Goal: Communication & Community: Answer question/provide support

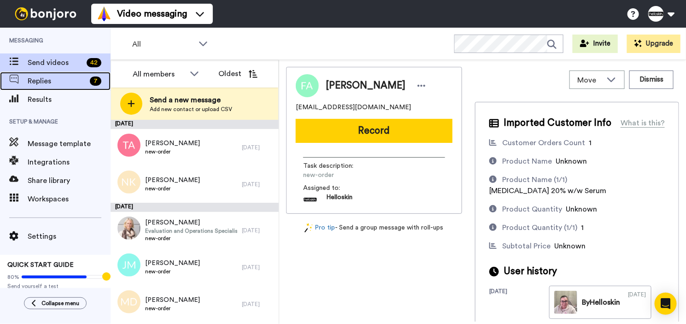
click at [72, 82] on span "Replies" at bounding box center [57, 81] width 59 height 11
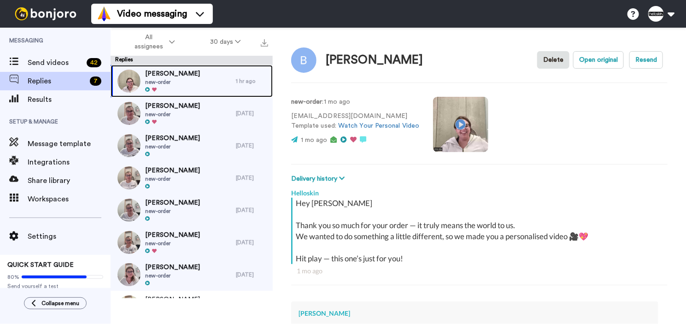
click at [193, 86] on div "Rebecca Taylor new-order" at bounding box center [173, 81] width 125 height 32
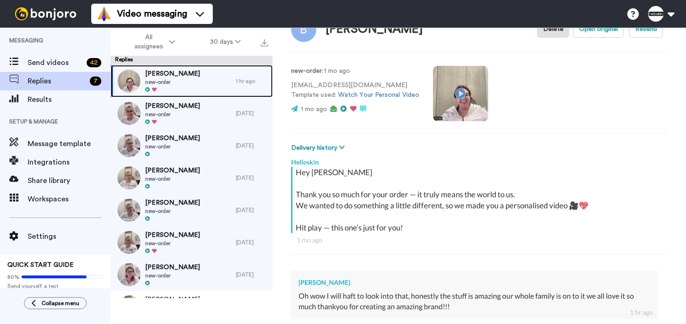
scroll to position [148, 0]
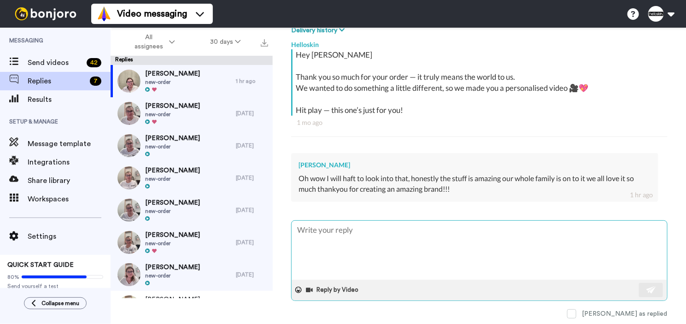
click at [422, 251] on textarea at bounding box center [480, 250] width 376 height 59
type textarea "x"
type textarea "h"
type textarea "x"
type textarea "hE"
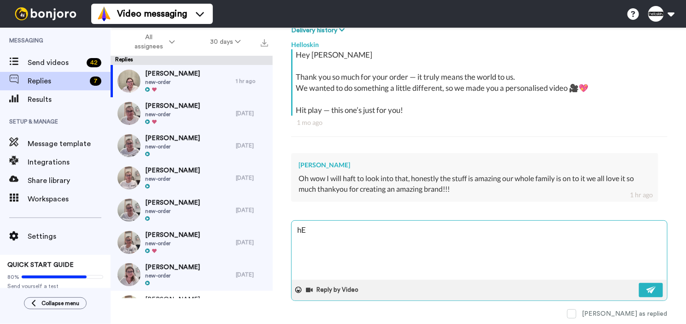
type textarea "x"
type textarea "hEY"
type textarea "x"
type textarea "hEY"
type textarea "x"
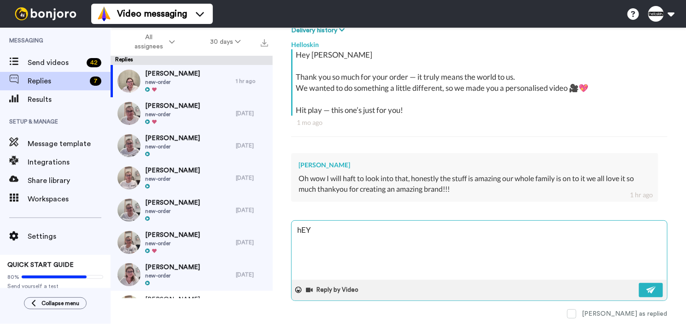
type textarea "hEY r"
type textarea "x"
type textarea "hEY"
type textarea "x"
type textarea "hEY"
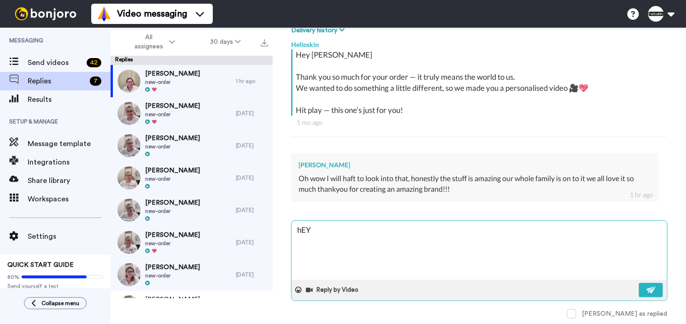
type textarea "x"
type textarea "hE"
type textarea "x"
type textarea "h"
type textarea "x"
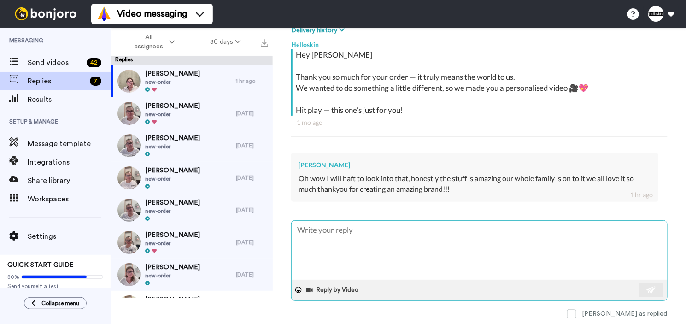
type textarea "x"
type textarea "H"
type textarea "x"
type textarea "Hey"
type textarea "x"
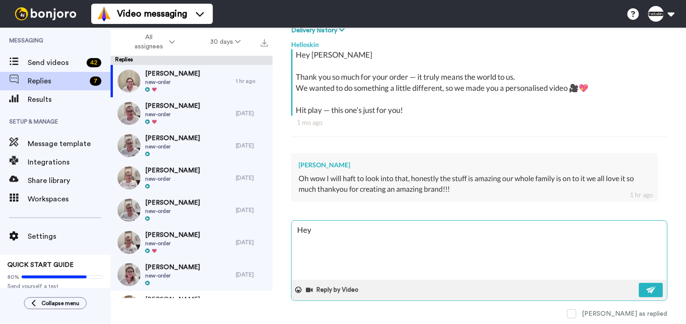
type textarea "Hey"
type textarea "x"
type textarea "Hey r"
type textarea "x"
type textarea "Hey re"
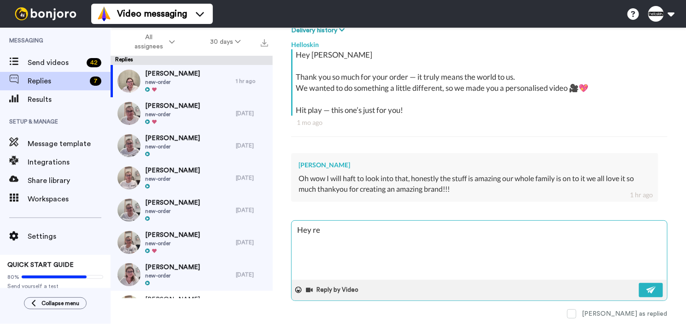
type textarea "x"
type textarea "Hey r"
type textarea "x"
type textarea "Hey"
type textarea "x"
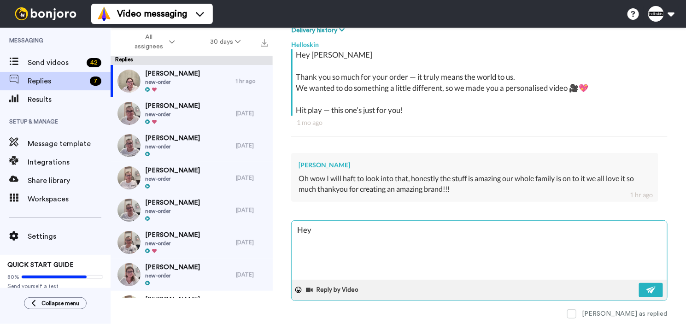
type textarea "Hey R"
type textarea "x"
type textarea "Hey Re"
type textarea "x"
type textarea "Hey Reb"
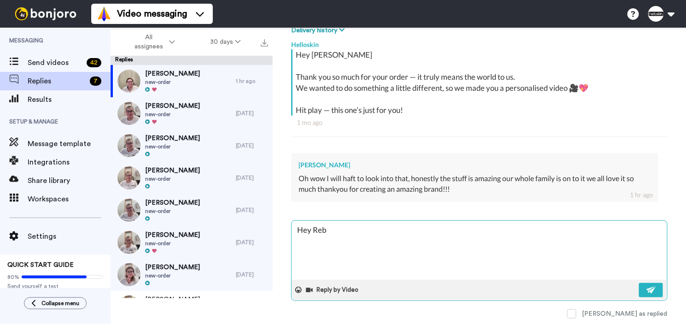
type textarea "x"
type textarea "Hey Rebe"
type textarea "x"
type textarea "Hey Rebec"
type textarea "x"
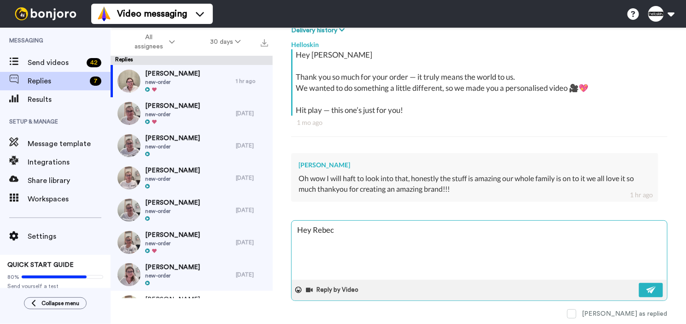
type textarea "Hey Rebecc"
type textarea "x"
type textarea "Hey Rebecca"
type textarea "x"
type textarea "Hey Rebecca"
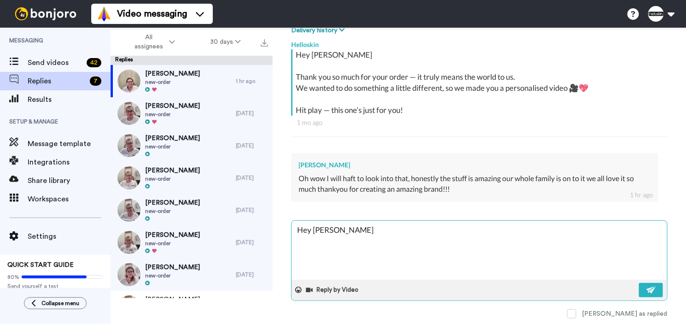
type textarea "x"
type textarea "Hey Rebecca"
type textarea "x"
type textarea "Hey Rebecca,"
type textarea "x"
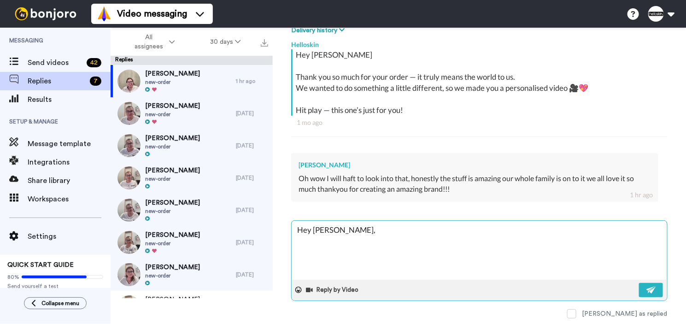
type textarea "Hey Rebecca, t"
type textarea "x"
type textarea "Hey Rebecca, th"
type textarea "x"
type textarea "Hey Rebecca, tha"
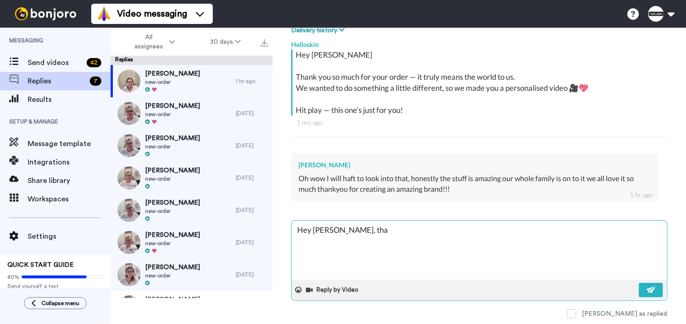
type textarea "x"
type textarea "Hey Rebecca, than"
type textarea "x"
type textarea "Hey Rebecca, thanks"
type textarea "x"
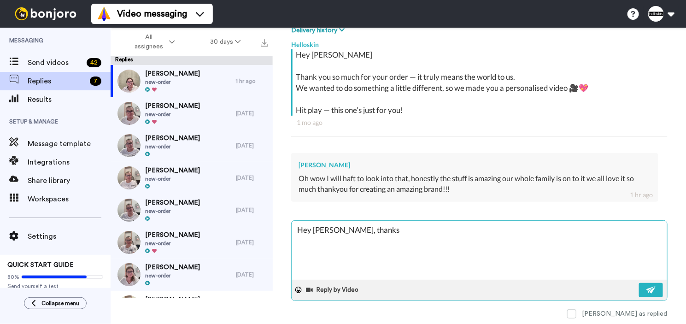
type textarea "Hey Rebecca, thanks s"
type textarea "x"
type textarea "Hey Rebecca, thanks"
type textarea "x"
type textarea "Hey Rebecca, thanks f"
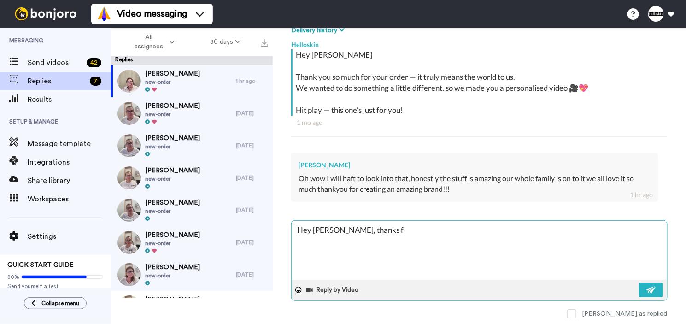
type textarea "x"
type textarea "Hey Rebecca, thanks fo"
type textarea "x"
type textarea "Hey Rebecca, thanks for"
type textarea "x"
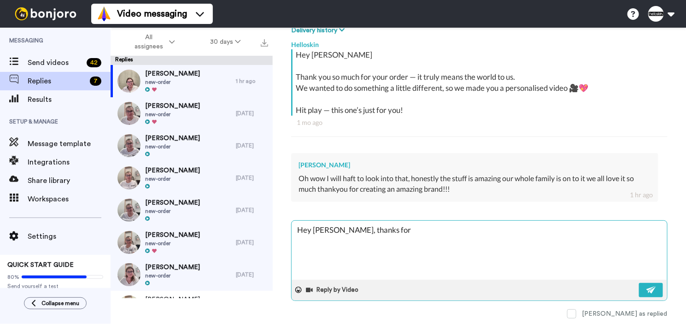
type textarea "Hey Rebecca, thanks for"
type textarea "x"
type textarea "Hey Rebecca, thanks for y"
type textarea "x"
type textarea "Hey Rebecca, thanks for yo"
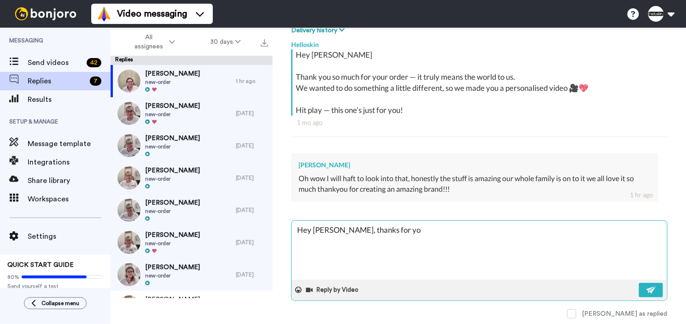
type textarea "x"
type textarea "Hey Rebecca, thanks for you"
type textarea "x"
type textarea "Hey Rebecca, thanks for your"
type textarea "x"
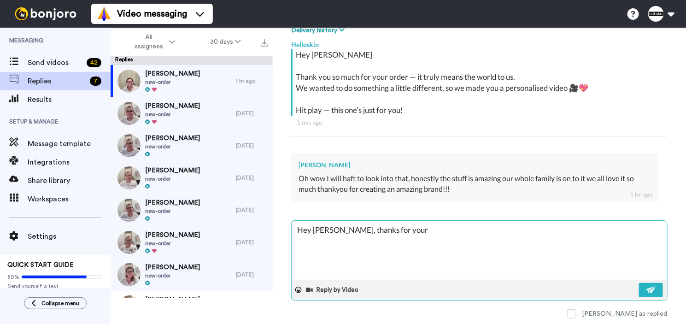
type textarea "Hey Rebecca, thanks for your r"
type textarea "x"
type textarea "Hey Rebecca, thanks for your re"
type textarea "x"
type textarea "Hey Rebecca, thanks for your reo"
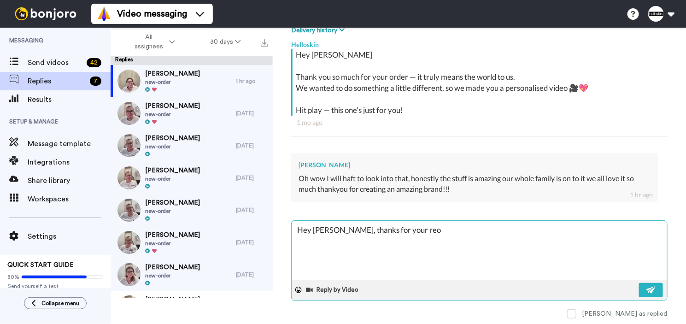
type textarea "x"
type textarea "Hey Rebecca, thanks for your re"
type textarea "x"
type textarea "Hey Rebecca, thanks for your rep"
type textarea "x"
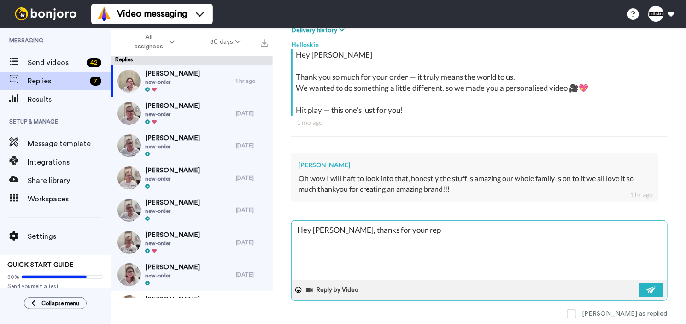
type textarea "Hey Rebecca, thanks for your repl"
type textarea "x"
type textarea "Hey Rebecca, thanks for your reply,"
type textarea "x"
type textarea "Hey Rebecca, thanks for your reply,"
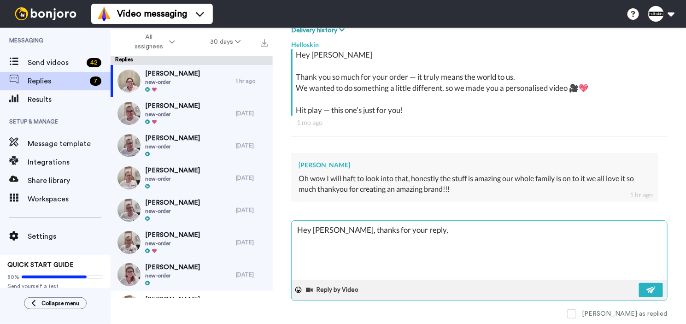
type textarea "x"
type textarea "Hey Rebecca, thanks for your reply, y"
type textarea "x"
type textarea "Hey Rebecca, thanks for your reply, yo"
type textarea "x"
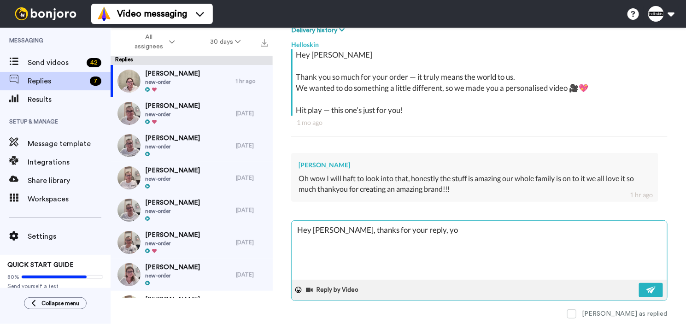
type textarea "Hey Rebecca, thanks for your reply, you"
type textarea "x"
type textarea "Hey Rebecca, thanks for your reply, you'r"
type textarea "x"
type textarea "Hey Rebecca, thanks for your reply, you're"
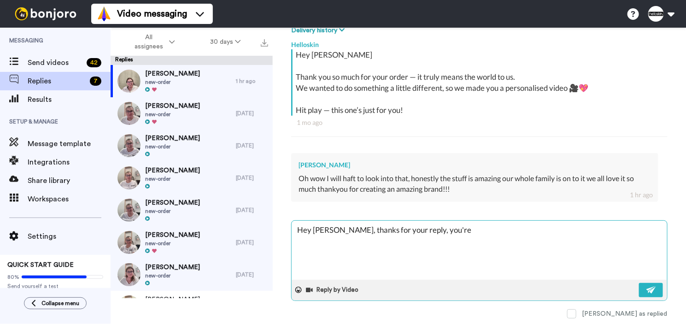
type textarea "x"
type textarea "Hey Rebecca, thanks for your reply, you're"
type textarea "x"
type textarea "Hey Rebecca, thanks for your reply, you're f"
type textarea "x"
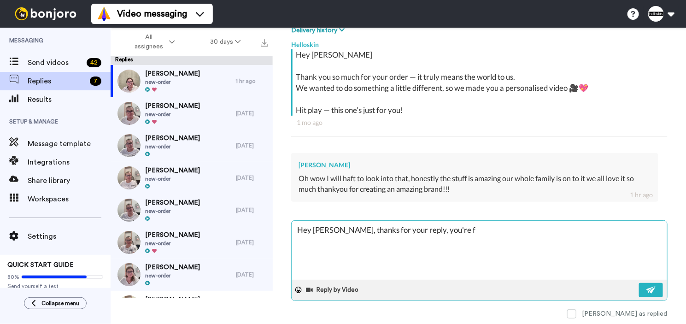
type textarea "Hey Rebecca, thanks for your reply, you're fe"
type textarea "x"
type textarea "Hey Rebecca, thanks for your reply, you're fee"
type textarea "x"
type textarea "Hey Rebecca, thanks for your reply, you're feed"
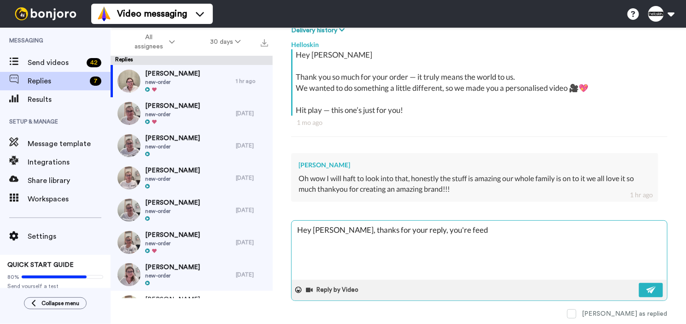
type textarea "x"
type textarea "Hey Rebecca, thanks for your reply, you're feedb"
type textarea "x"
type textarea "Hey Rebecca, thanks for your reply, you're feedba"
type textarea "x"
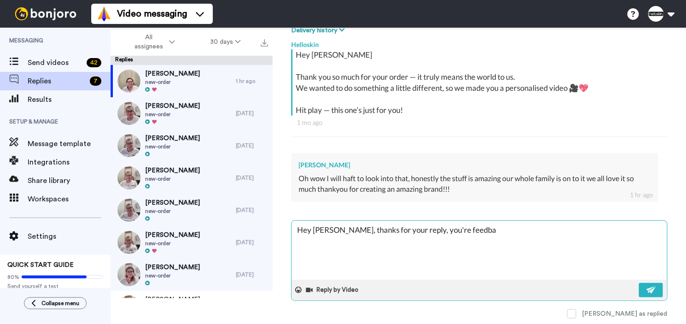
type textarea "Hey Rebecca, thanks for your reply, you're feedbac"
type textarea "x"
type textarea "Hey Rebecca, thanks for your reply, you're feedback"
type textarea "x"
type textarea "Hey Rebecca, thanks for your reply, you're feedback"
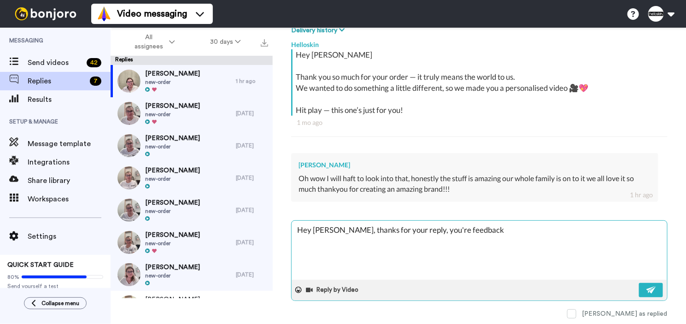
type textarea "x"
type textarea "Hey Rebecca, thanks for your reply, you're feedback h"
type textarea "x"
type textarea "Hey Rebecca, thanks for your reply, you're feedback ho"
type textarea "x"
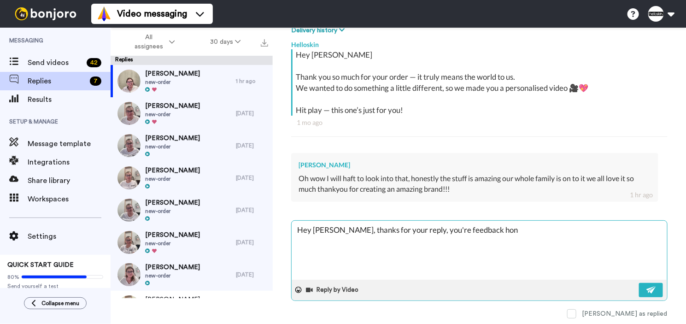
type textarea "Hey Rebecca, thanks for your reply, you're feedback hone"
type textarea "x"
type textarea "Hey Rebecca, thanks for your reply, you're feedback hones"
type textarea "x"
type textarea "Hey Rebecca, thanks for your reply, you're feedback honesst"
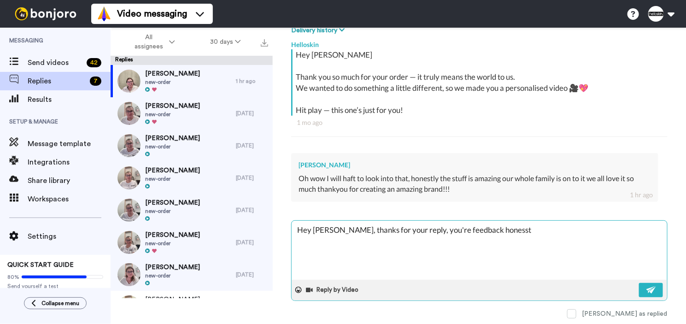
type textarea "x"
type textarea "Hey Rebecca, thanks for your reply, you're feedback honesstl"
type textarea "x"
type textarea "Hey Rebecca, thanks for your reply, you're feedback honesstly"
type textarea "x"
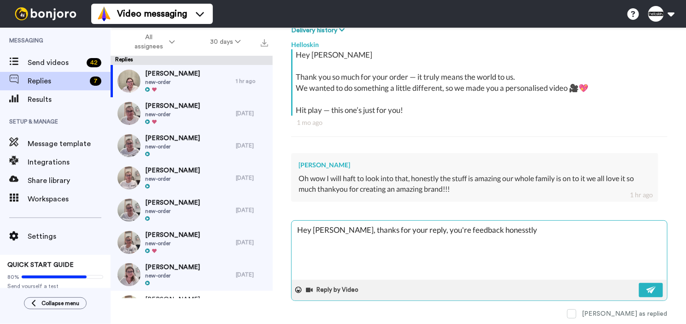
type textarea "Hey Rebecca, thanks for your reply, you're feedback honesstly"
type textarea "x"
type textarea "Hey Rebecca, thanks for your reply, you're feedback honesstly"
type textarea "x"
type textarea "Hey Rebecca, thanks for your reply, you're feedback honesstl"
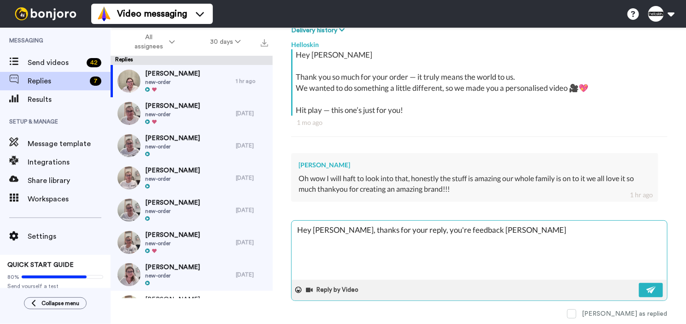
type textarea "x"
type textarea "Hey Rebecca, thanks for your reply, you're feedback honesst"
type textarea "x"
type textarea "Hey Rebecca, thanks for your reply, you're feedback honess"
type textarea "x"
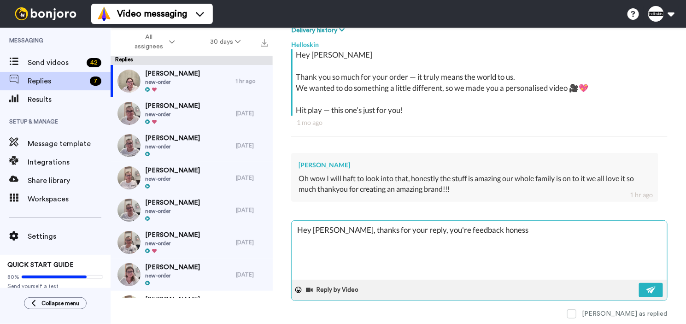
type textarea "Hey Rebecca, thanks for your reply, you're feedback hones"
type textarea "x"
type textarea "Hey Rebecca, thanks for your reply, you're feedback honest"
type textarea "x"
type textarea "Hey Rebecca, thanks for your reply, you're feedback honestl"
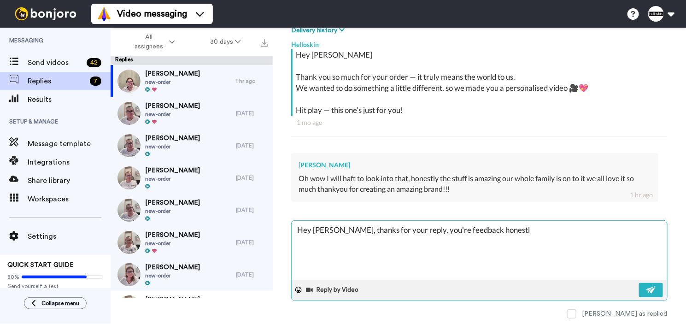
type textarea "x"
type textarea "Hey Rebecca, thanks for your reply, you're feedback honestly"
type textarea "x"
type textarea "Hey Rebecca, thanks for your reply, you're feedback honestly"
type textarea "x"
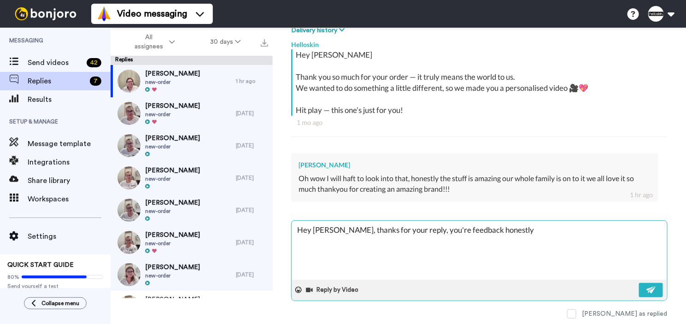
type textarea "Hey Rebecca, thanks for your reply, you're feedback honestly m"
type textarea "x"
type textarea "Hey Rebecca, thanks for your reply, you're feedback honestly me"
type textarea "x"
type textarea "Hey Rebecca, thanks for your reply, you're feedback honestly mea"
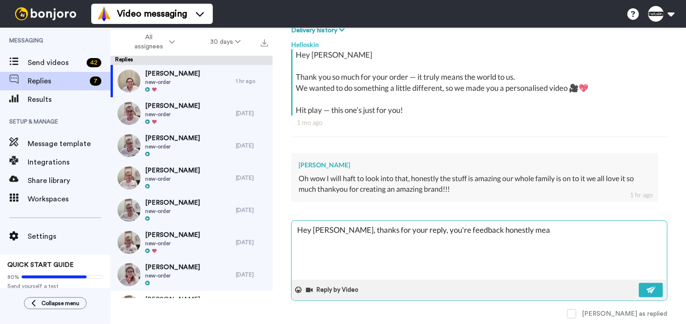
type textarea "x"
type textarea "Hey Rebecca, thanks for your reply, you're feedback honestly mean"
type textarea "x"
type textarea "Hey Rebecca, thanks for your reply, you're feedback honestly means"
type textarea "x"
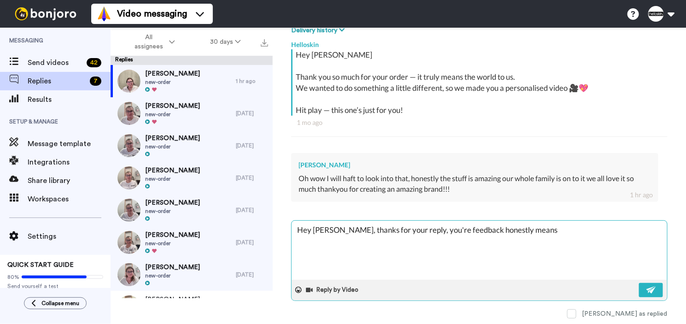
type textarea "Hey Rebecca, thanks for your reply, you're feedback honestly means t"
type textarea "x"
type textarea "Hey Rebecca, thanks for your reply, you're feedback honestly means th"
type textarea "x"
type textarea "Hey Rebecca, thanks for your reply, you're feedback honestly means the"
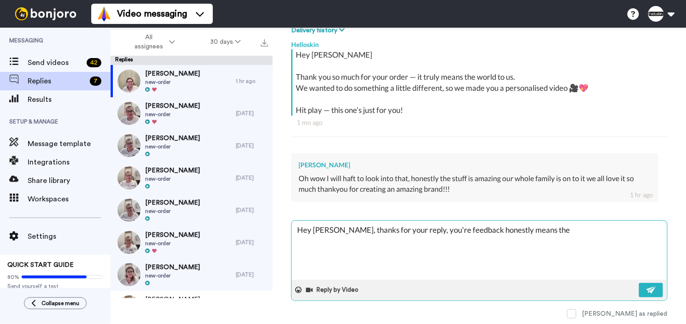
type textarea "x"
type textarea "Hey Rebecca, thanks for your reply, you're feedback honestly means the"
type textarea "x"
type textarea "Hey Rebecca, thanks for your reply, you're feedback honestly means the w"
type textarea "x"
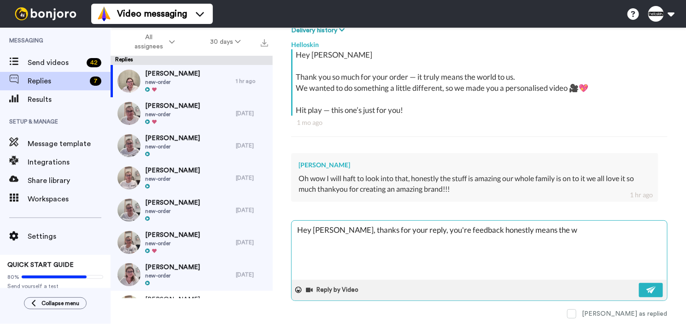
type textarea "Hey Rebecca, thanks for your reply, you're feedback honestly means the wo"
type textarea "x"
type textarea "Hey Rebecca, thanks for your reply, you're feedback honestly means the wor"
type textarea "x"
type textarea "Hey Rebecca, thanks for your reply, you're feedback honestly means the worl"
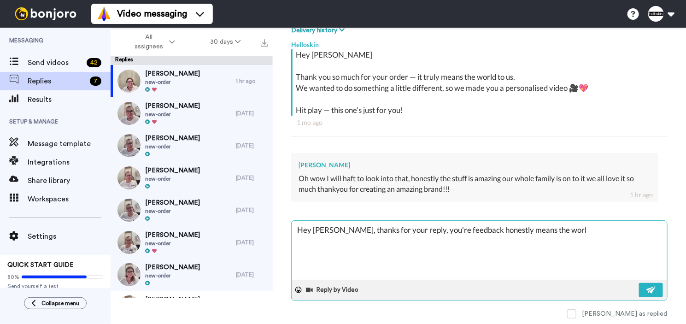
type textarea "x"
type textarea "Hey Rebecca, thanks for your reply, you're feedback honestly means the world"
type textarea "x"
type textarea "Hey Rebecca, thanks for your reply, you're feedback honestly means the world"
type textarea "x"
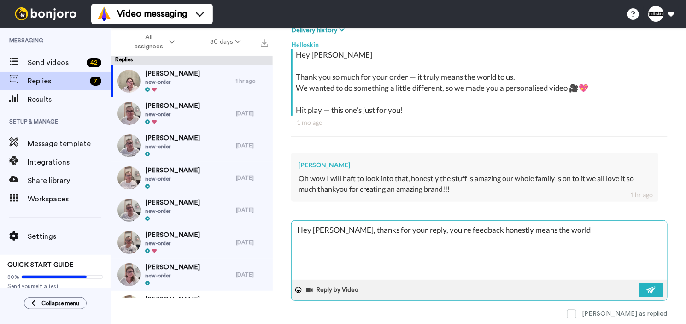
type textarea "Hey Rebecca, thanks for your reply, you're feedback honestly means the world t"
type textarea "x"
type textarea "Hey Rebecca, thanks for your reply, you're feedback honestly means the world to"
type textarea "x"
type textarea "Hey Rebecca, thanks for your reply, you're feedback honestly means the world to"
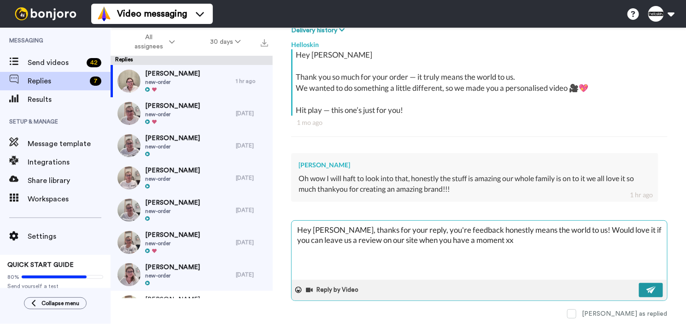
click at [647, 292] on img at bounding box center [652, 289] width 10 height 7
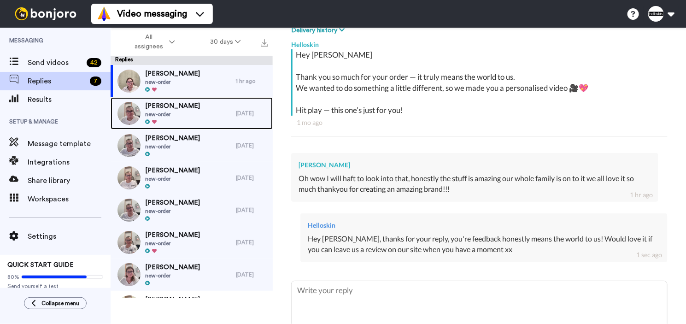
click at [201, 115] on div "Nicolas Montanez new-order" at bounding box center [173, 113] width 125 height 32
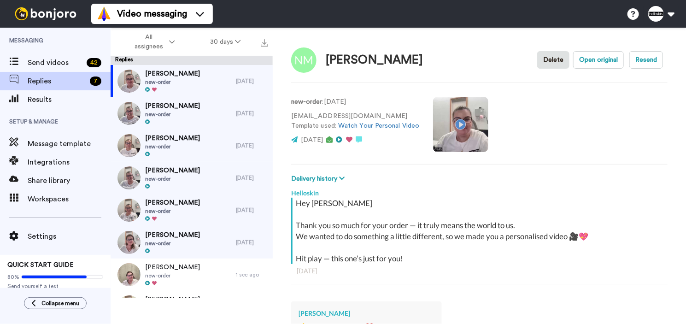
scroll to position [163, 0]
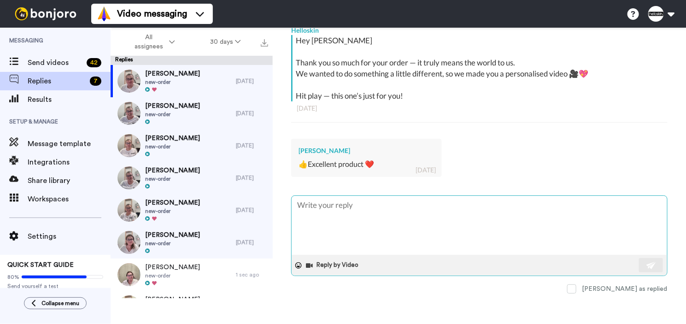
click at [547, 225] on textarea at bounding box center [480, 225] width 376 height 59
click at [647, 265] on img at bounding box center [652, 265] width 10 height 7
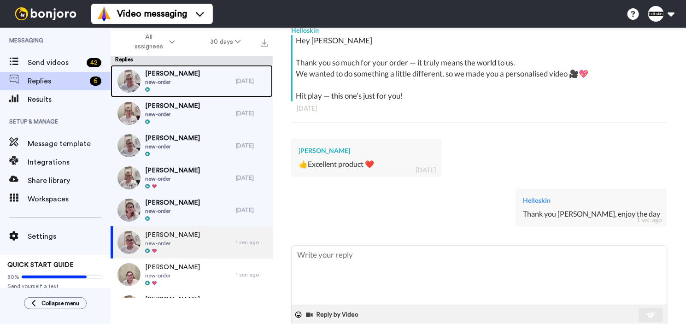
click at [176, 83] on span "new-order" at bounding box center [172, 81] width 55 height 7
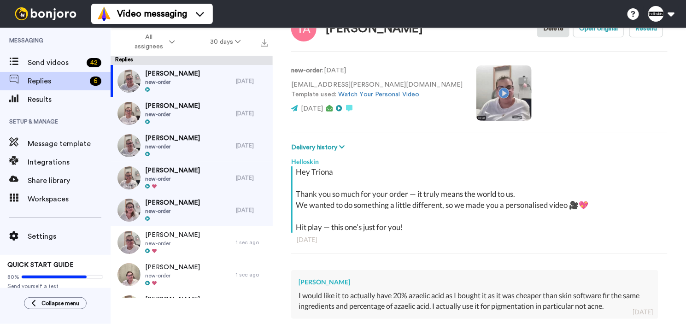
scroll to position [173, 0]
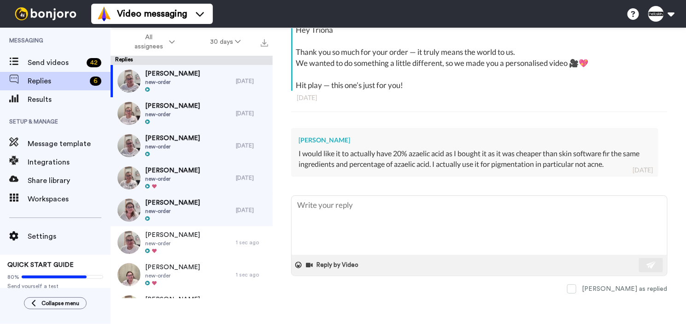
click at [458, 156] on div "I would like it to actually have 20% azaelic acid as I bought it as it was chea…" at bounding box center [475, 158] width 353 height 21
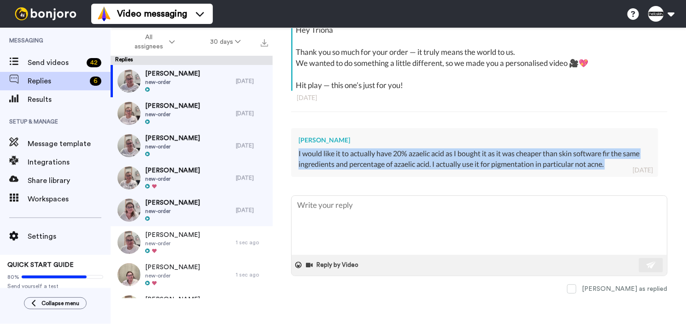
click at [458, 156] on div "I would like it to actually have 20% azaelic acid as I bought it as it was chea…" at bounding box center [475, 158] width 353 height 21
copy div "I would like it to actually have 20% azaelic acid as I bought it as it was chea…"
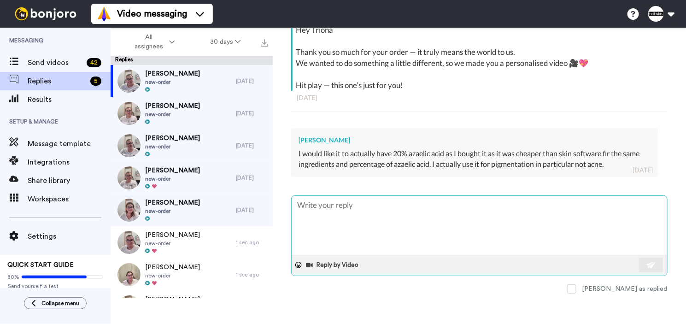
click at [500, 204] on textarea at bounding box center [480, 225] width 376 height 59
paste textarea "Hey! Just wanted to let you know for sure — yep, it’s definitely 20% Azelaic Ac…"
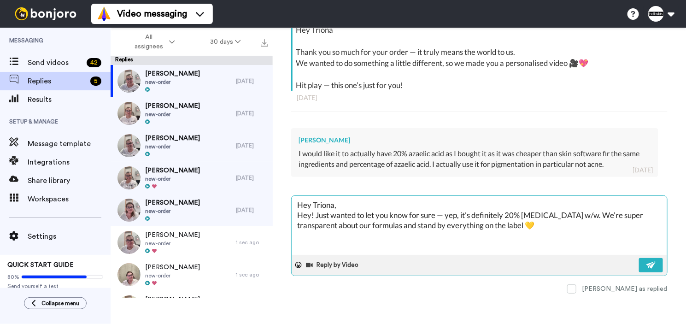
paste textarea "love that you’re using it for pigmentation — Azelaic Acid is such a great multi…"
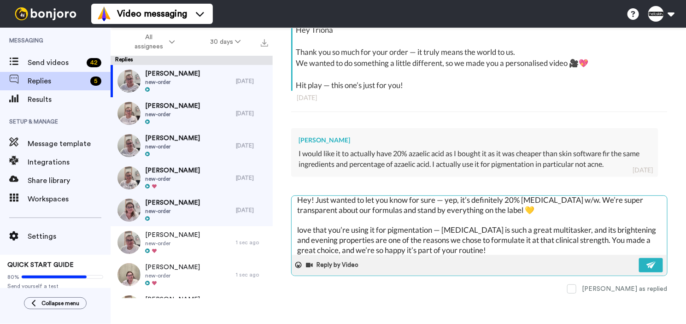
scroll to position [19, 0]
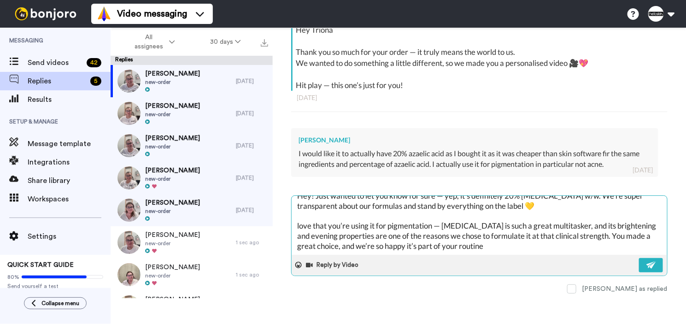
paste textarea "Az is so underrated for that"
click at [512, 245] on textarea "Hey Triona, Hey! Just wanted to let you know for sure — yep, it’s definitely 20…" at bounding box center [480, 225] width 376 height 59
click at [617, 247] on textarea "Hey Triona, Hey! Just wanted to let you know for sure — yep, it’s definitely 20…" at bounding box center [480, 225] width 376 height 59
paste textarea "just a heads up it’s not a quick fix. It really shines with consistent use over…"
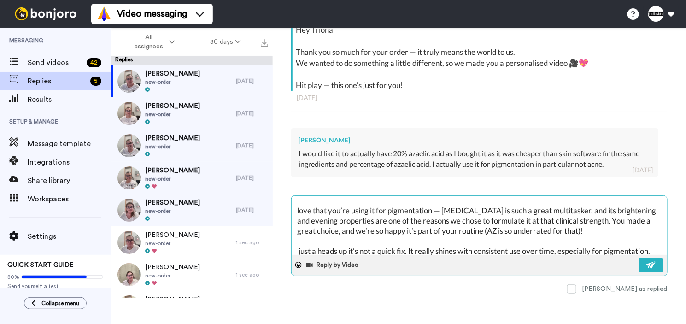
scroll to position [35, 0]
click at [299, 212] on textarea "Hey Triona, Hey! Just wanted to let you know for sure — yep, it’s definitely 20…" at bounding box center [480, 225] width 376 height 59
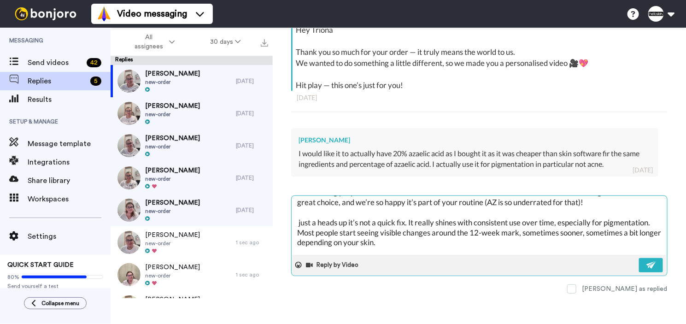
scroll to position [66, 0]
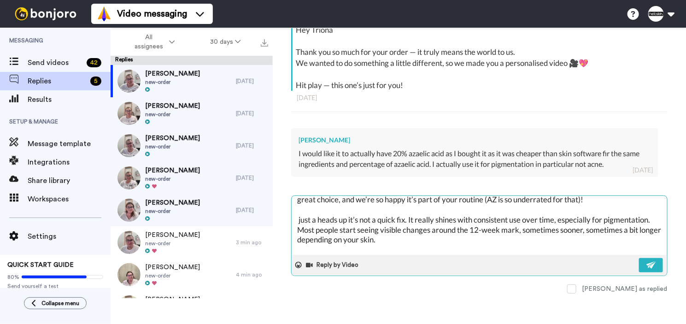
click at [300, 220] on textarea "Hey Triona, Hey! Just wanted to let you know for sure — yep, it’s definitely 20…" at bounding box center [480, 225] width 376 height 59
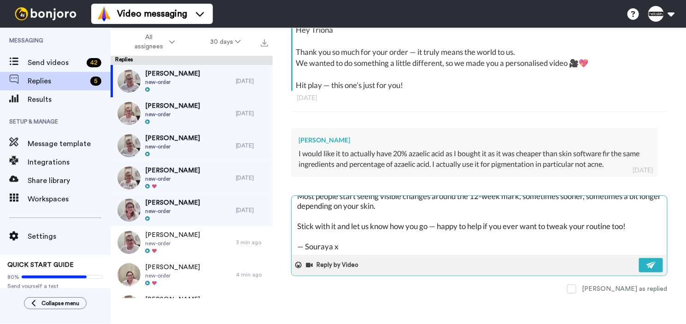
scroll to position [100, 0]
click at [647, 266] on img at bounding box center [652, 264] width 10 height 7
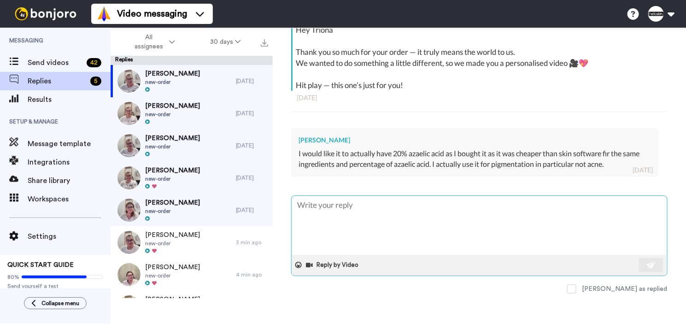
scroll to position [0, 0]
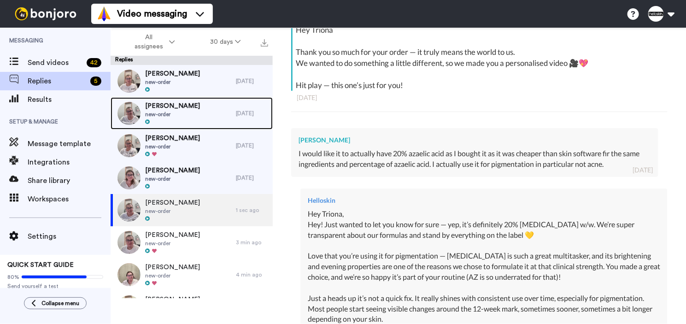
click at [177, 115] on span "new-order" at bounding box center [172, 114] width 55 height 7
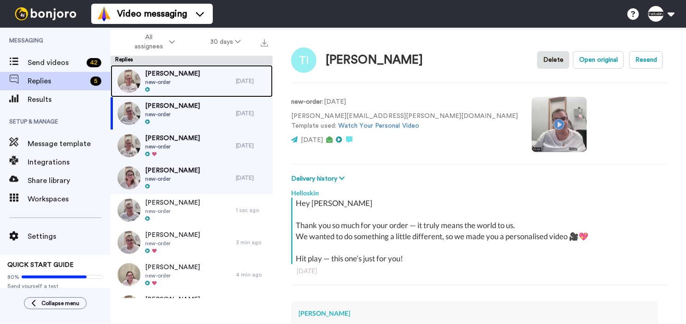
click at [185, 88] on div "Jane LO new-order" at bounding box center [173, 81] width 125 height 32
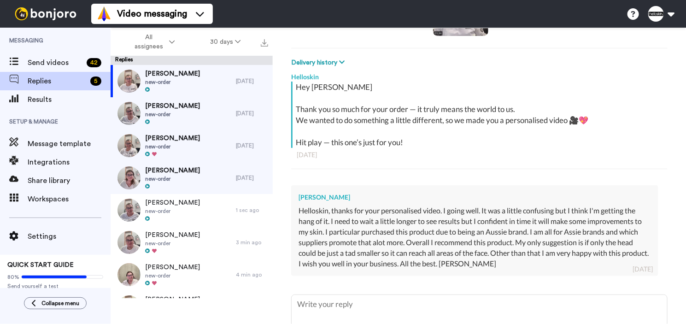
scroll to position [118, 0]
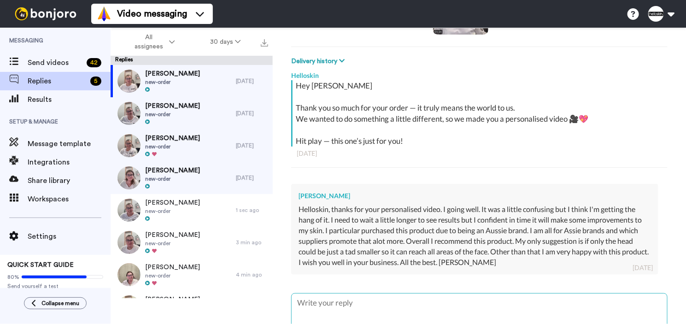
click at [511, 311] on textarea at bounding box center [480, 323] width 376 height 59
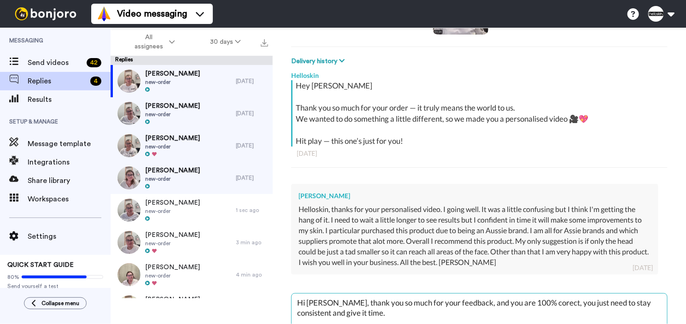
click at [523, 301] on textarea "Hi Jane, thank you so much for your feedback, and you are 100% corect, you just…" at bounding box center [480, 323] width 376 height 59
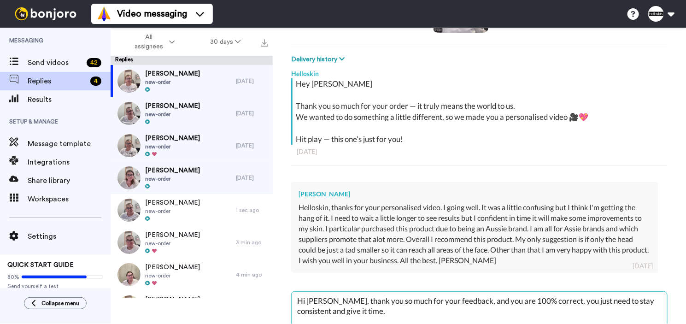
scroll to position [120, 0]
click at [450, 300] on textarea "Hi Jane, thank you so much for your feedback, and you are 100% correct, you jus…" at bounding box center [480, 320] width 376 height 59
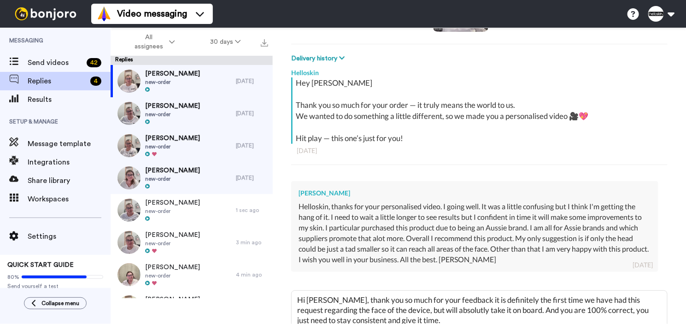
scroll to position [216, 0]
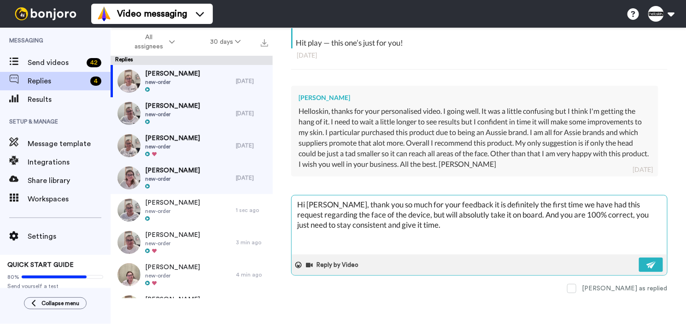
click at [454, 219] on textarea "Hi Jane, thank you so much for your feedback it is definitely the first time we…" at bounding box center [480, 224] width 376 height 59
click at [454, 216] on textarea "Hi Jane, thank you so much for your feedback it is definitely the first time we…" at bounding box center [480, 224] width 376 height 59
click at [531, 223] on textarea "Hi Jane, thank you so much for your feedback it is definitely the first time we…" at bounding box center [480, 224] width 376 height 59
click at [639, 259] on button at bounding box center [651, 265] width 24 height 14
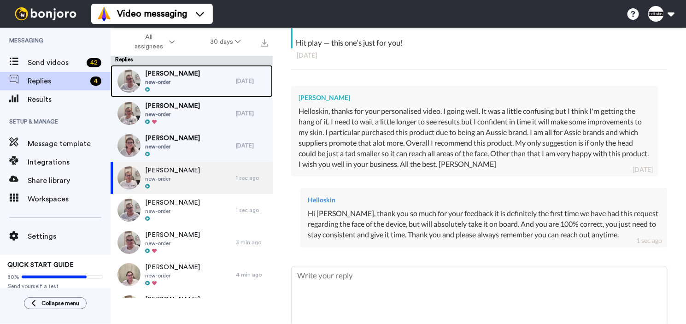
click at [175, 88] on div at bounding box center [172, 90] width 55 height 6
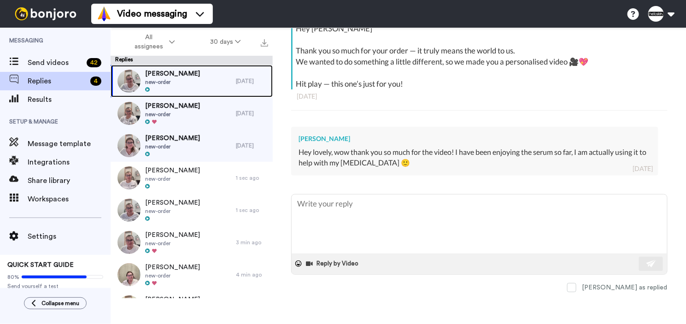
scroll to position [173, 0]
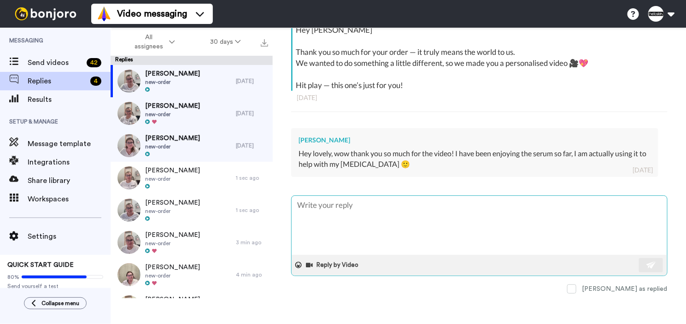
click at [394, 213] on textarea at bounding box center [480, 225] width 376 height 59
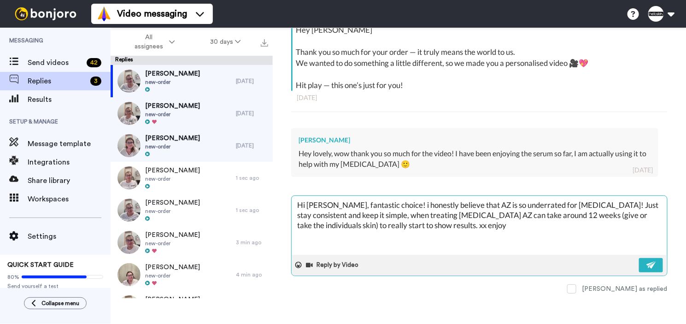
click at [650, 255] on div "Reply by Video" at bounding box center [480, 265] width 376 height 21
click at [645, 258] on button at bounding box center [651, 265] width 24 height 14
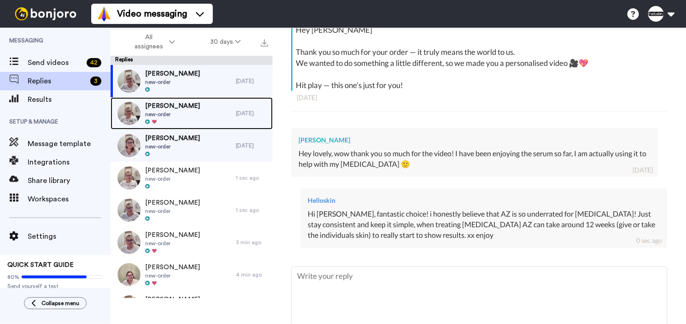
click at [200, 110] on div "Allira Carey new-order" at bounding box center [173, 113] width 125 height 32
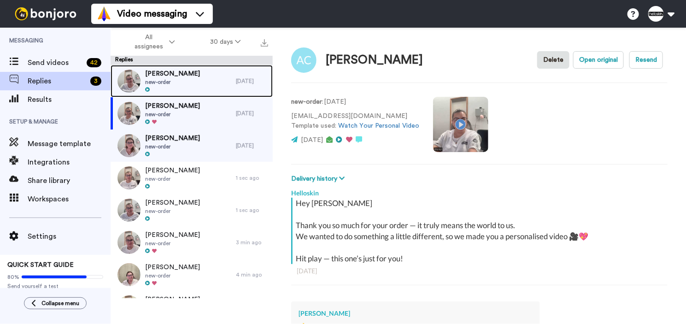
click at [216, 87] on div "Tracey Imani new-order" at bounding box center [173, 81] width 125 height 32
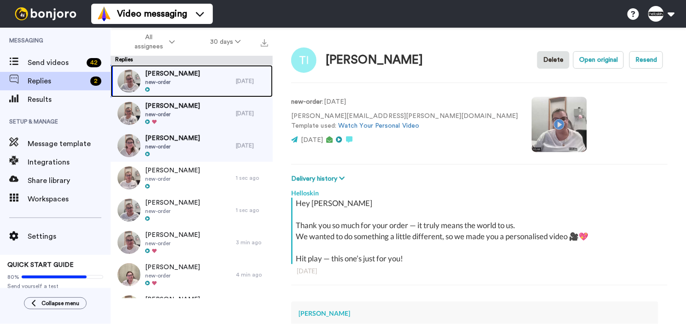
scroll to position [244, 0]
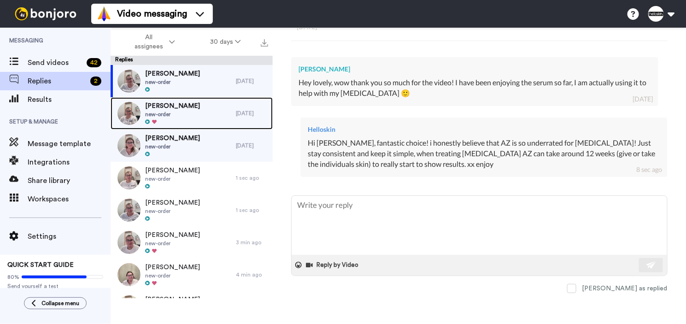
click at [212, 111] on div "Allira Carey new-order" at bounding box center [173, 113] width 125 height 32
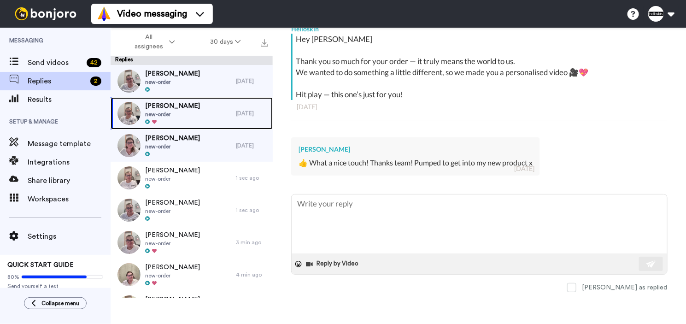
scroll to position [163, 0]
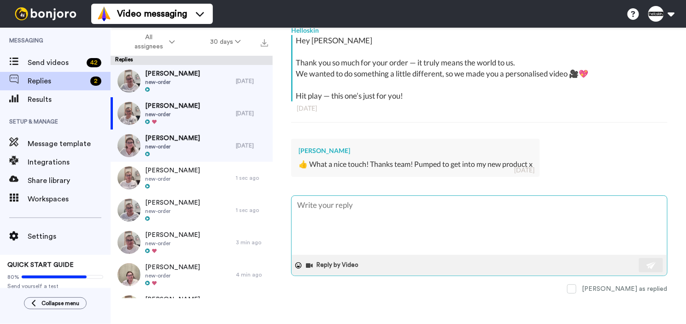
click at [479, 219] on textarea at bounding box center [480, 225] width 376 height 59
click at [647, 262] on img at bounding box center [652, 265] width 10 height 7
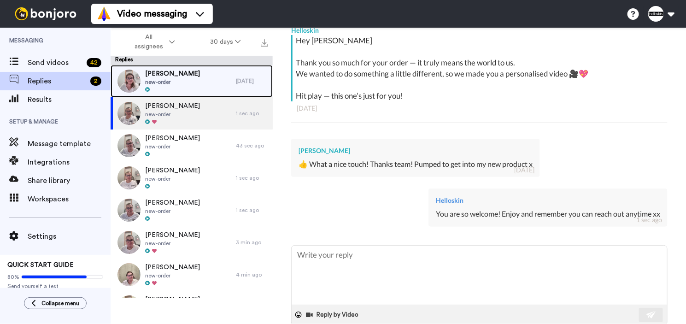
click at [200, 85] on div "Madeline D Cruz new-order" at bounding box center [173, 81] width 125 height 32
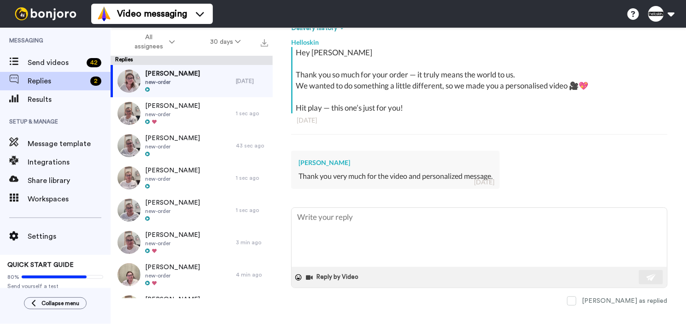
scroll to position [163, 0]
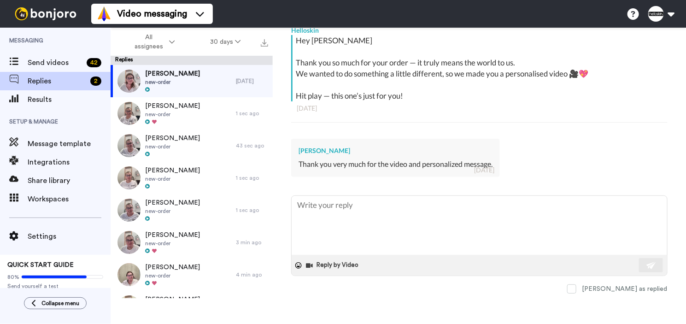
click at [487, 212] on textarea at bounding box center [480, 225] width 376 height 59
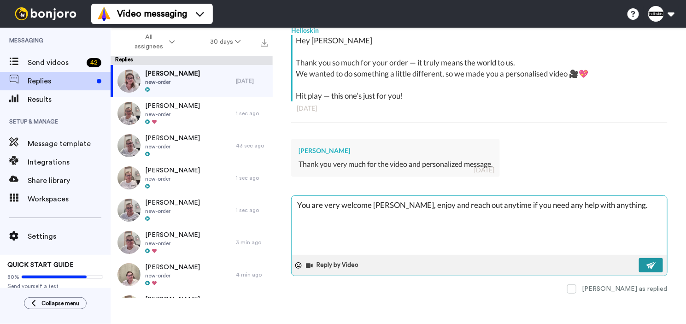
click at [639, 263] on button at bounding box center [651, 265] width 24 height 14
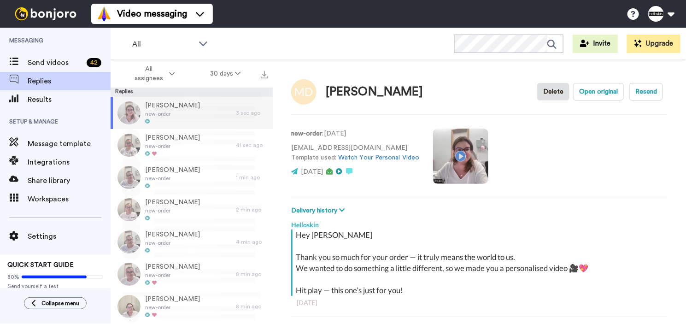
scroll to position [32, 0]
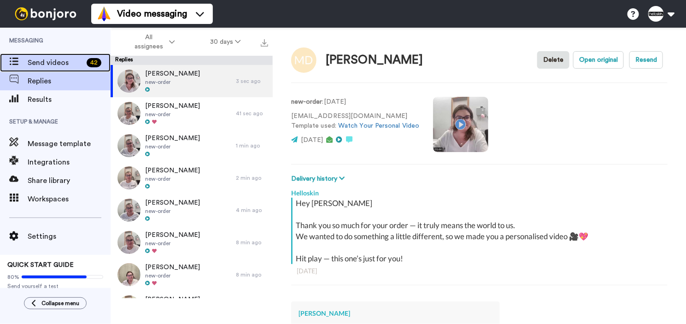
click at [83, 62] on div "42" at bounding box center [97, 62] width 28 height 9
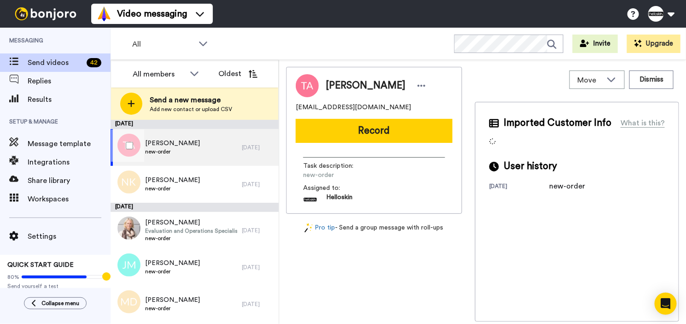
click at [242, 151] on div "[DATE]" at bounding box center [258, 147] width 32 height 7
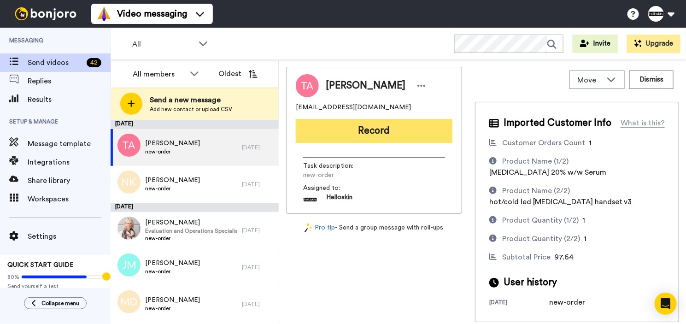
click at [398, 125] on button "Record" at bounding box center [374, 131] width 157 height 24
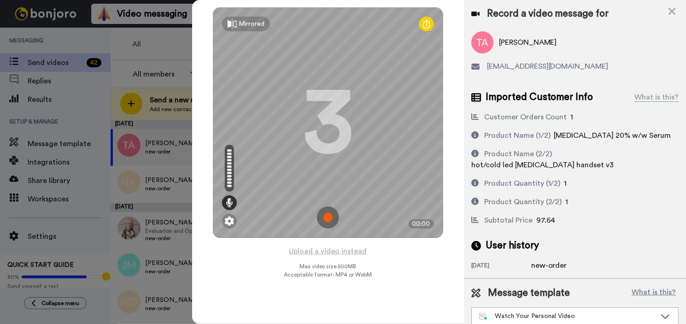
click at [322, 218] on img at bounding box center [328, 217] width 22 height 22
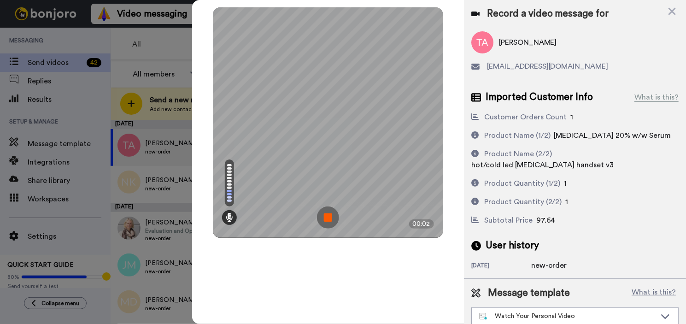
click at [332, 215] on img at bounding box center [328, 217] width 22 height 22
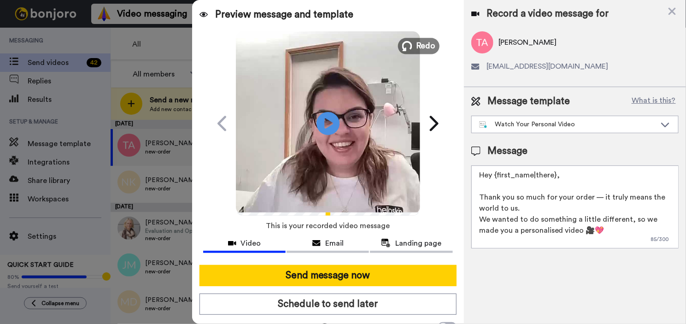
click at [410, 43] on button "Redo" at bounding box center [418, 46] width 41 height 16
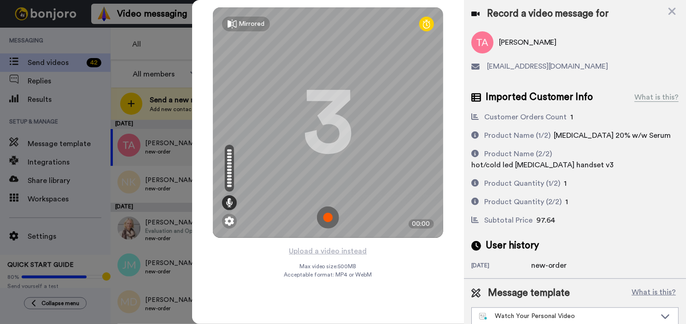
click at [329, 213] on img at bounding box center [328, 217] width 22 height 22
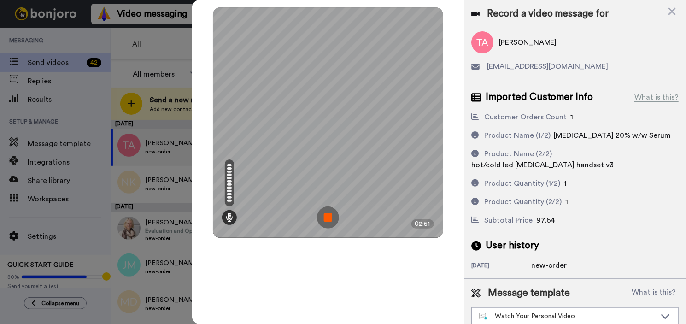
click at [329, 216] on img at bounding box center [328, 217] width 22 height 22
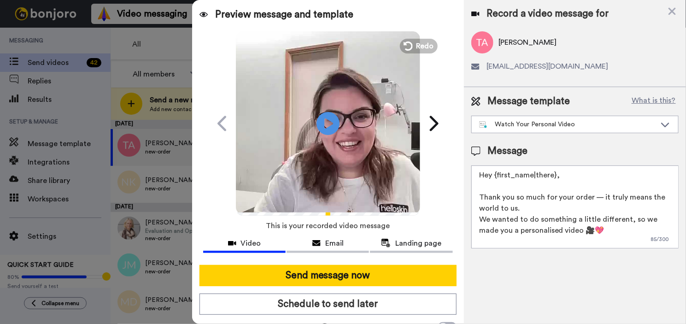
drag, startPoint x: 553, startPoint y: 179, endPoint x: 500, endPoint y: 174, distance: 53.3
click at [500, 174] on textarea "Hey {first_name|there}, Thank you so much for your order — it truly means the w…" at bounding box center [574, 206] width 207 height 83
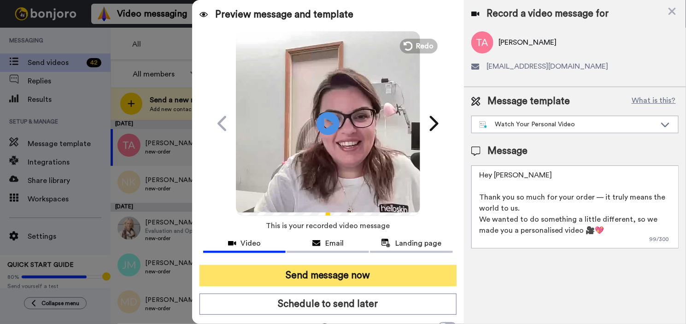
type textarea "Hey Trina Thank you so much for your order — it truly means the world to us. We…"
click at [410, 268] on button "Send message now" at bounding box center [328, 275] width 257 height 21
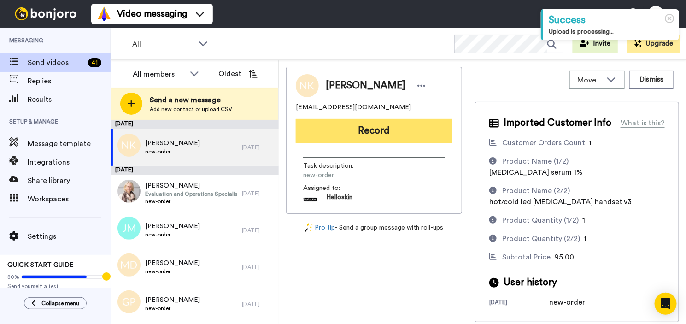
click at [359, 137] on button "Record" at bounding box center [374, 131] width 157 height 24
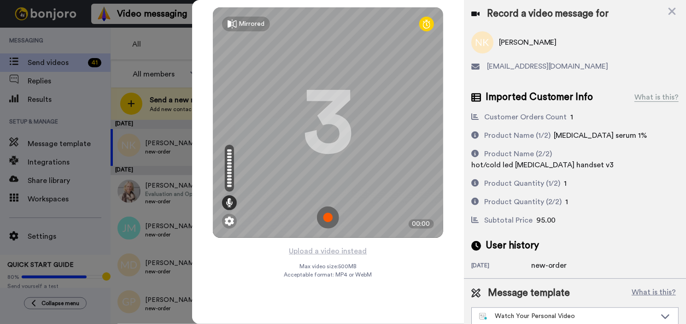
click at [328, 221] on img at bounding box center [328, 217] width 22 height 22
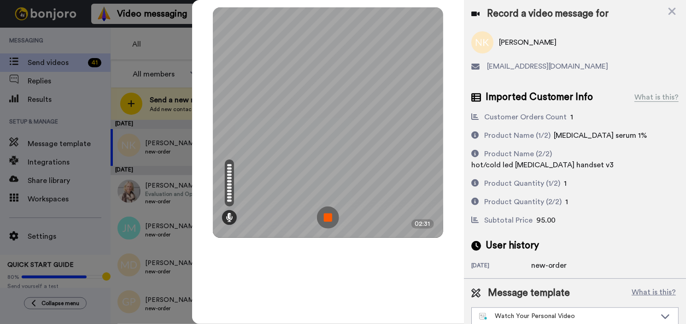
click at [331, 216] on img at bounding box center [328, 217] width 22 height 22
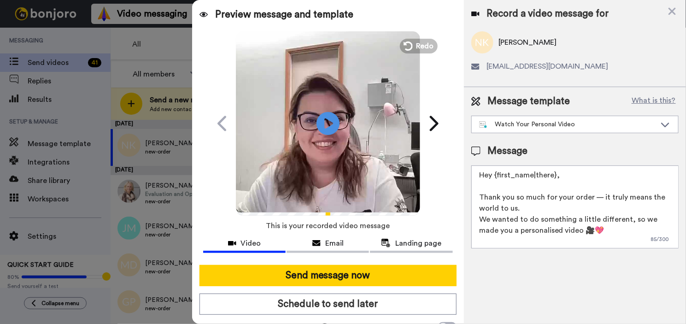
drag, startPoint x: 562, startPoint y: 172, endPoint x: 497, endPoint y: 172, distance: 65.0
click at [497, 172] on textarea "Hey {first_name|there}, Thank you so much for your order — it truly means the w…" at bounding box center [574, 206] width 207 height 83
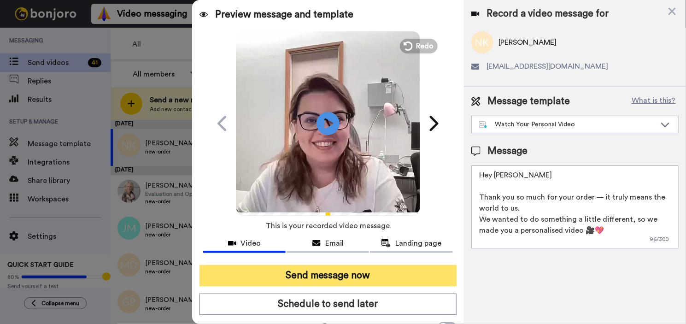
type textarea "Hey Nicholas Thank you so much for your order — it truly means the world to us.…"
click at [409, 278] on button "Send message now" at bounding box center [328, 275] width 257 height 21
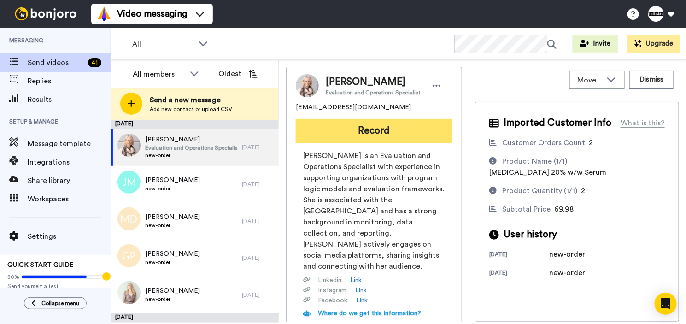
click at [406, 129] on button "Record" at bounding box center [374, 131] width 157 height 24
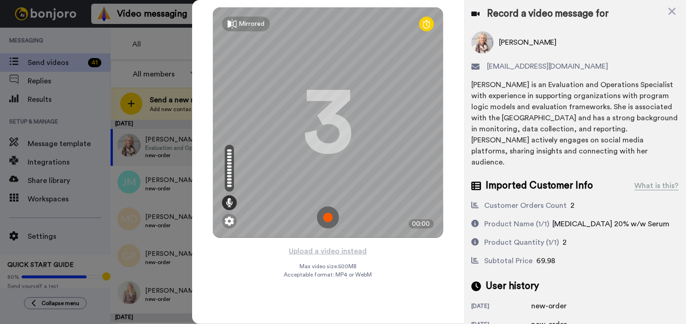
click at [319, 216] on img at bounding box center [328, 217] width 22 height 22
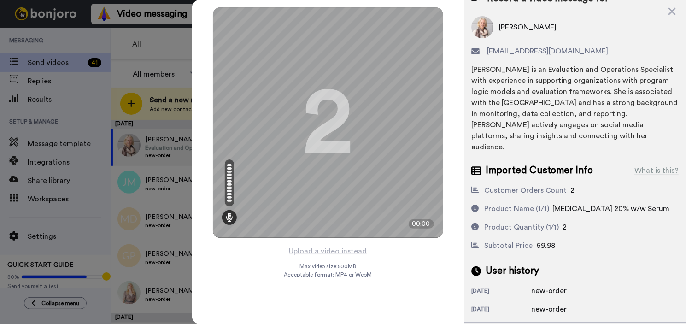
scroll to position [15, 0]
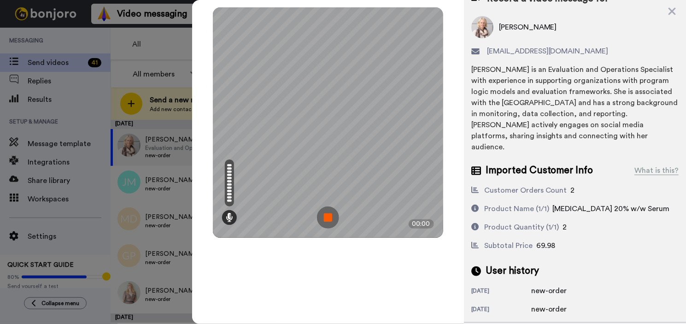
click at [321, 222] on img at bounding box center [328, 217] width 22 height 22
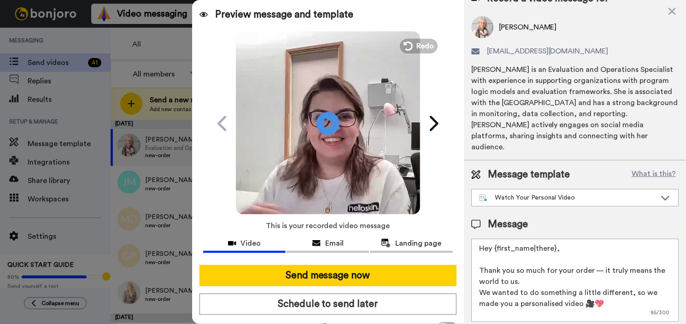
scroll to position [0, 0]
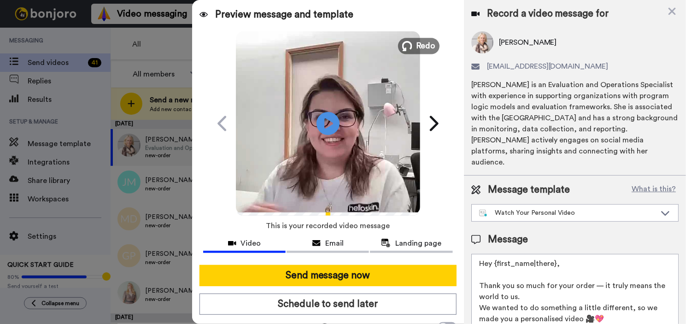
click at [425, 39] on button "Redo" at bounding box center [418, 46] width 41 height 16
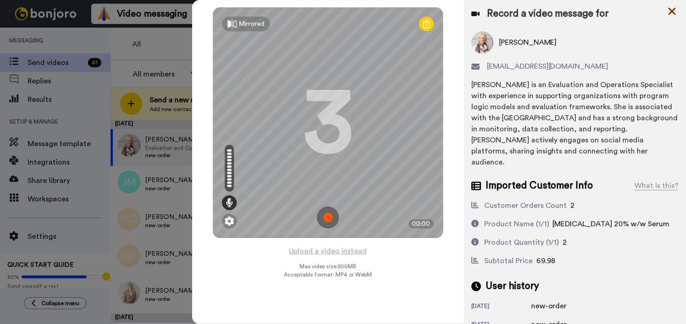
click at [673, 9] on icon at bounding box center [672, 12] width 9 height 12
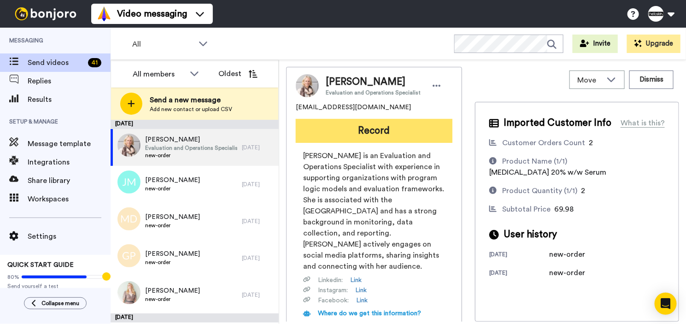
click at [391, 135] on button "Record" at bounding box center [374, 131] width 157 height 24
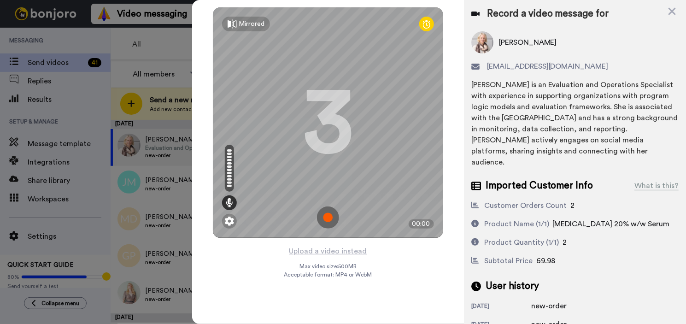
click at [326, 219] on img at bounding box center [328, 217] width 22 height 22
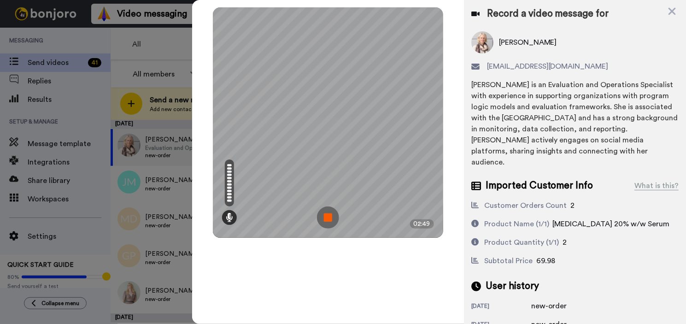
click at [325, 216] on img at bounding box center [328, 217] width 22 height 22
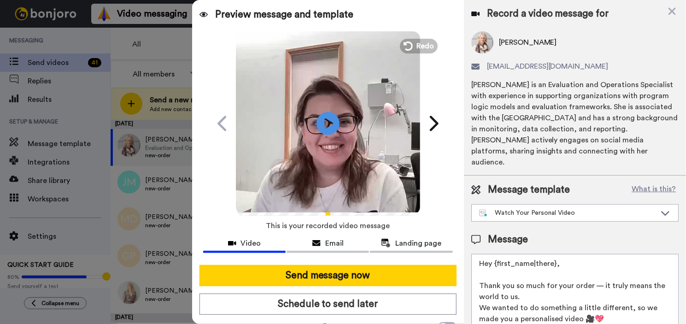
drag, startPoint x: 562, startPoint y: 259, endPoint x: 496, endPoint y: 253, distance: 66.3
click at [496, 254] on textarea "Hey {first_name|there}, Thank you so much for your order — it truly means the w…" at bounding box center [574, 295] width 207 height 83
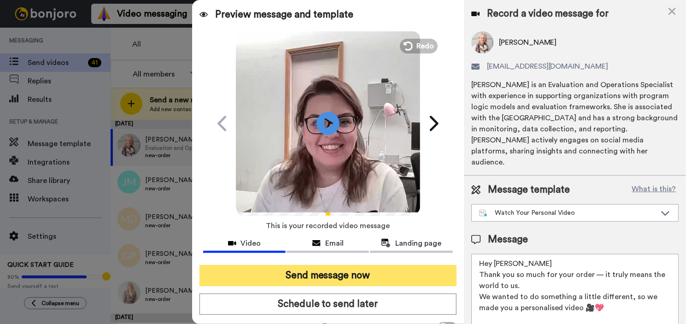
type textarea "Hey Kat Thank you so much for your order — it truly means the world to us. We w…"
click at [374, 283] on button "Send message now" at bounding box center [328, 275] width 257 height 21
